Goal: Find specific page/section: Find specific page/section

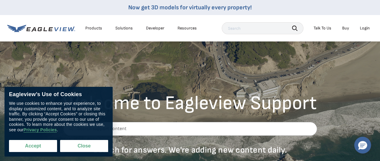
click at [31, 146] on button "Accept" at bounding box center [33, 146] width 48 height 12
checkbox input "true"
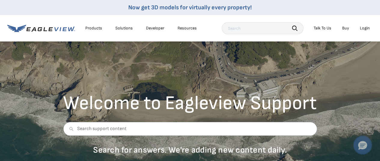
click at [365, 149] on icon "Hello, have a question? Let’s chat." at bounding box center [362, 145] width 9 height 9
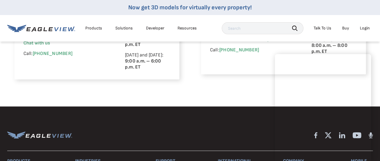
scroll to position [481, 0]
